Goal: Task Accomplishment & Management: Use online tool/utility

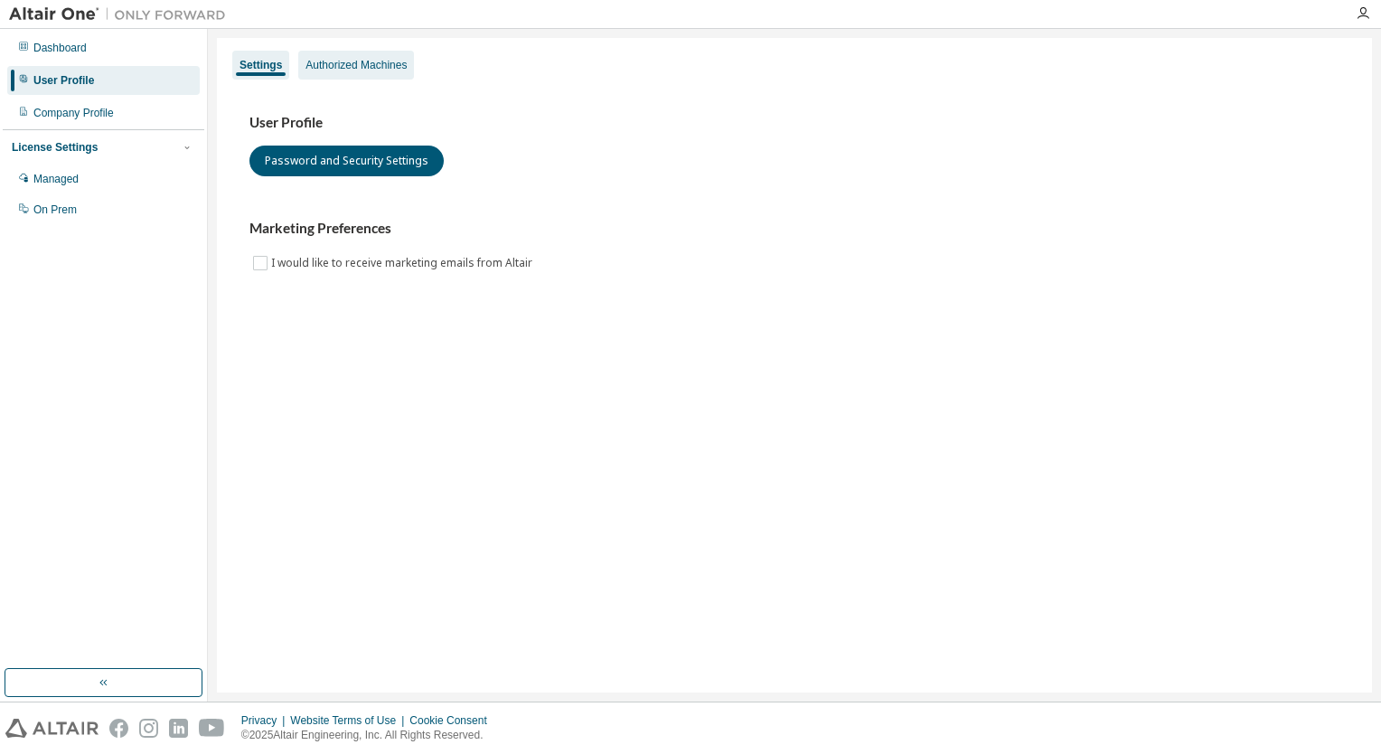
click at [379, 73] on div "Authorized Machines" at bounding box center [356, 65] width 116 height 29
click at [380, 60] on div "Authorized Machines" at bounding box center [356, 65] width 101 height 14
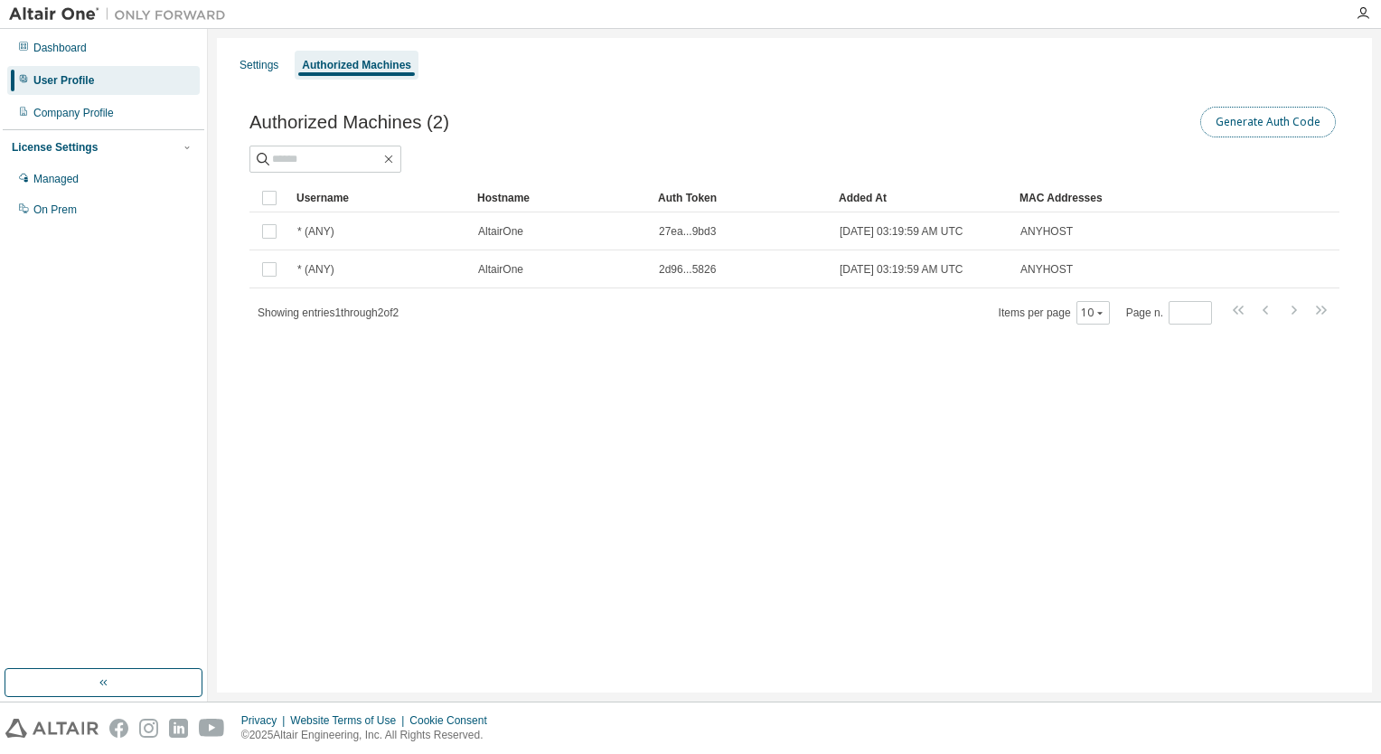
click at [1243, 132] on button "Generate Auth Code" at bounding box center [1269, 122] width 136 height 31
